Goal: Task Accomplishment & Management: Use online tool/utility

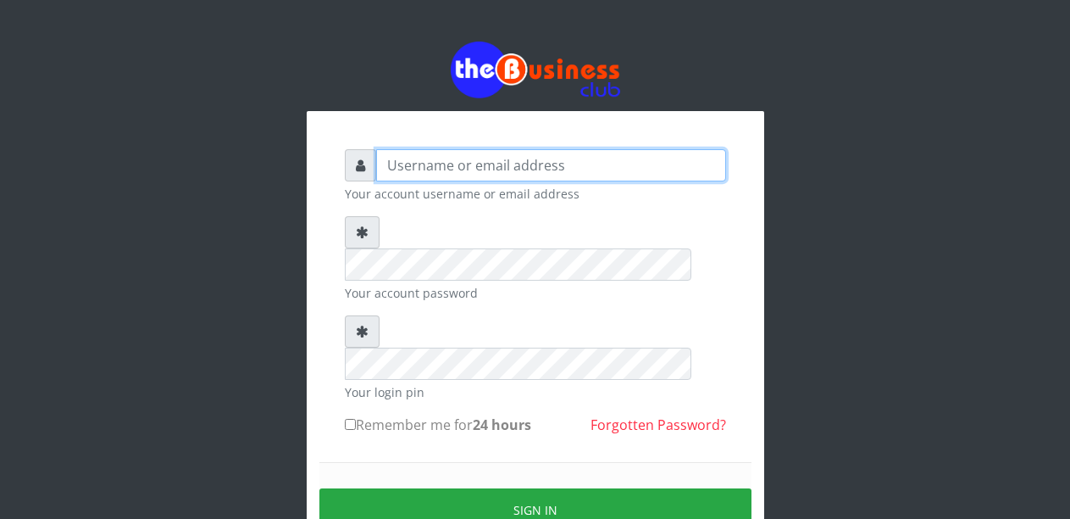
click at [446, 156] on input "text" at bounding box center [551, 165] width 350 height 32
type input "Malamsidi3030"
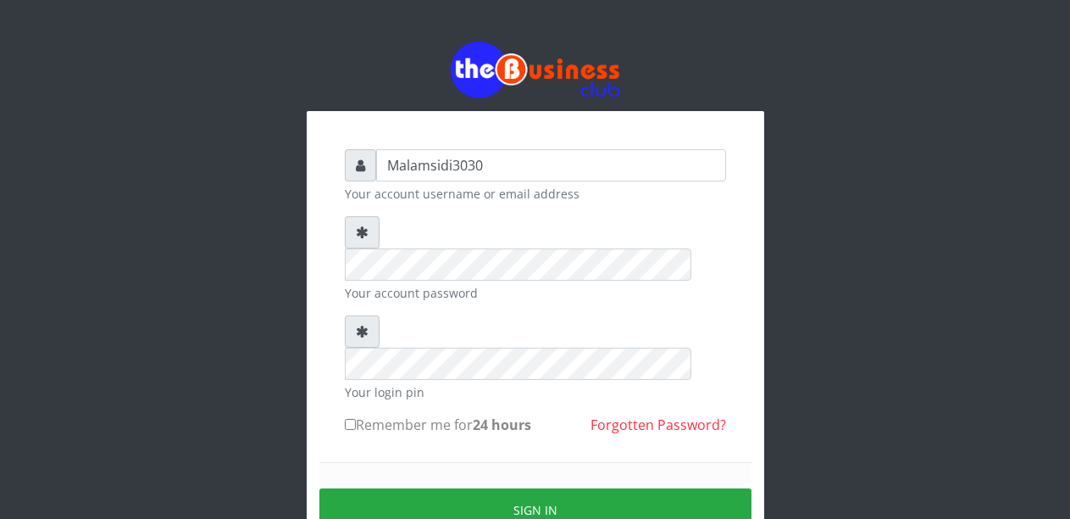
click at [513, 462] on div "Sign in" at bounding box center [535, 510] width 432 height 96
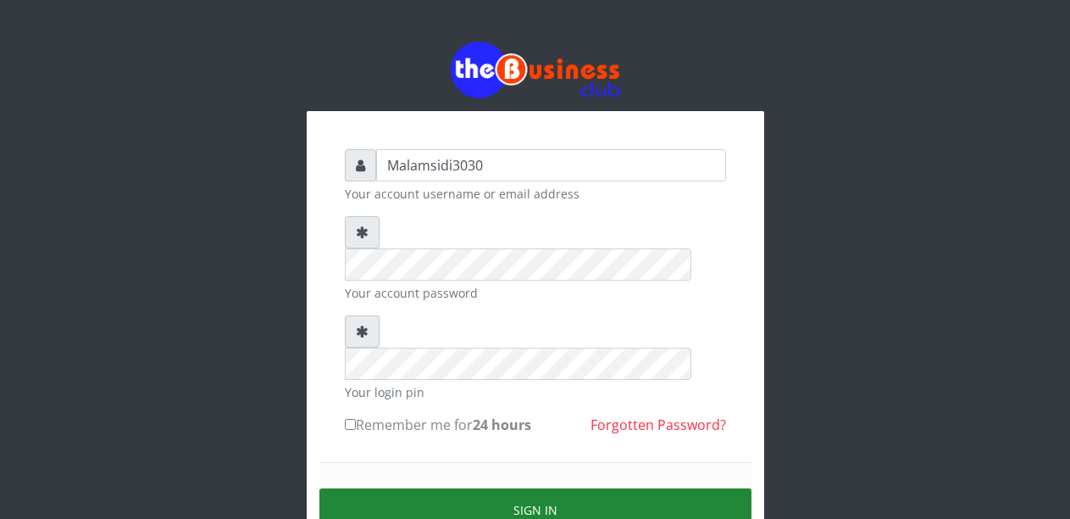
click at [514, 488] on button "Sign in" at bounding box center [535, 509] width 432 height 43
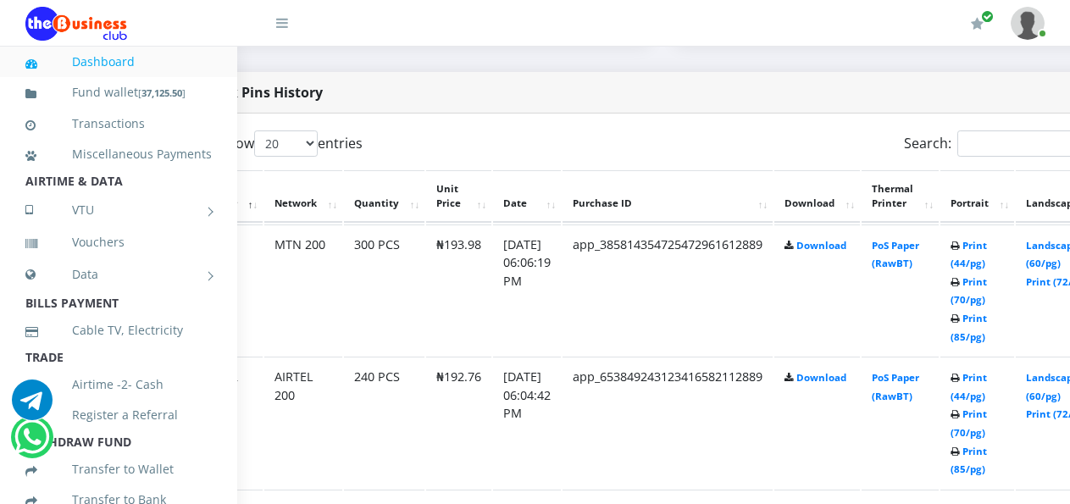
scroll to position [847, 75]
click at [1061, 384] on link "Landscape (60/pg)" at bounding box center [1050, 386] width 53 height 31
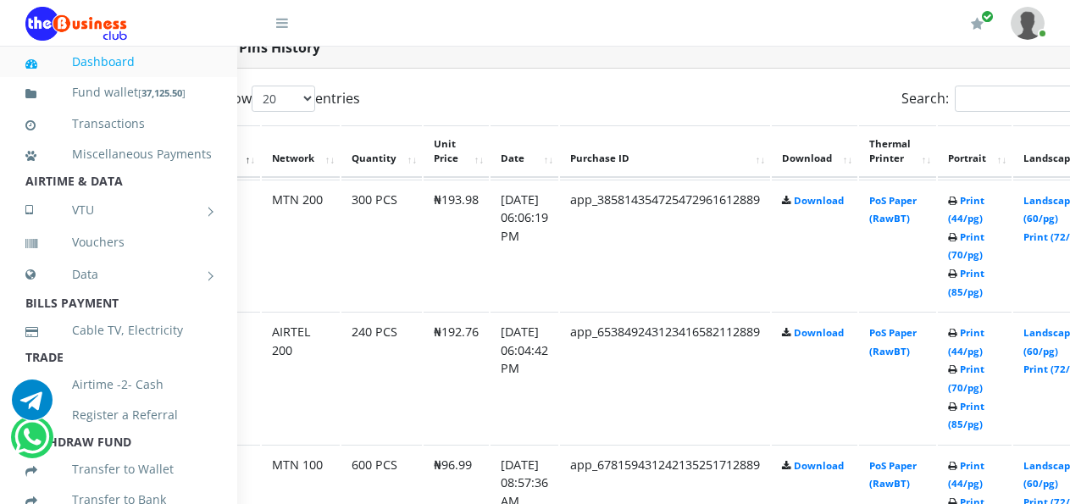
scroll to position [913, 75]
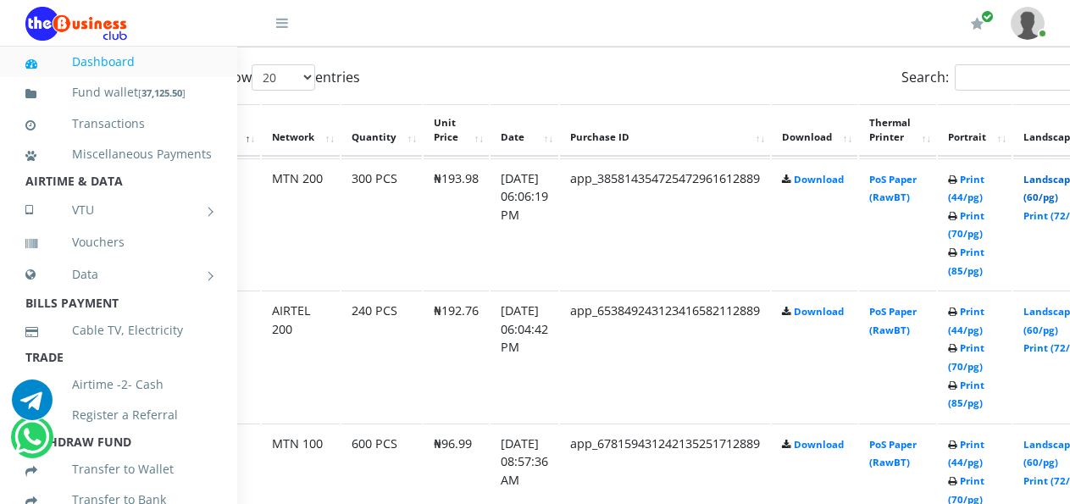
click at [1058, 182] on link "Landscape (60/pg)" at bounding box center [1050, 188] width 53 height 31
